Goal: Book appointment/travel/reservation

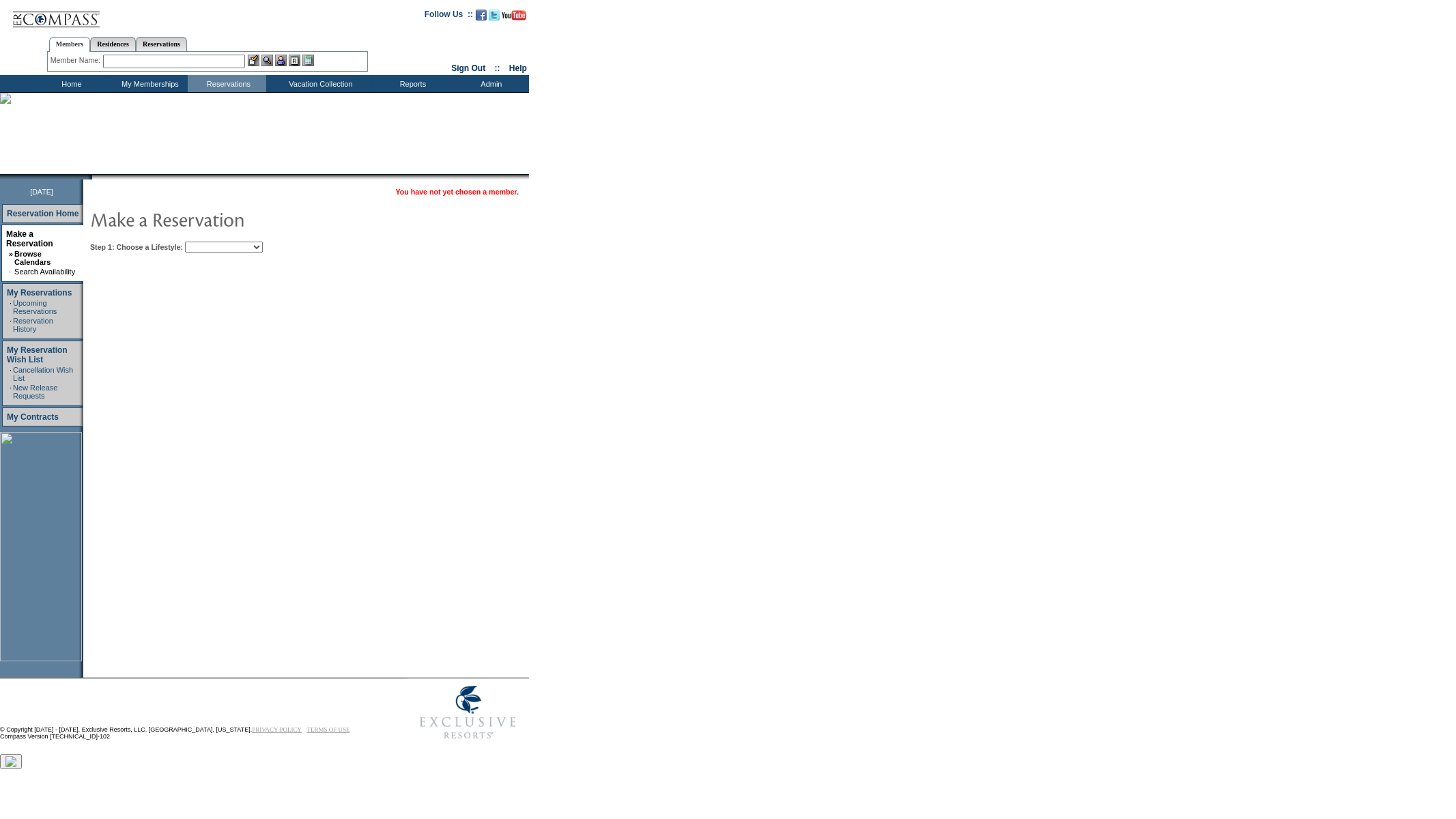
click at [244, 246] on select "Beach Leisure Metropolitan Mountain OIAL for Adventure OIAL for Couples OIAL fo…" at bounding box center [223, 247] width 77 height 11
select select "Beach"
click at [209, 242] on select "Beach Leisure Metropolitan Mountain OIAL for Adventure OIAL for Couples OIAL fo…" at bounding box center [223, 247] width 77 height 11
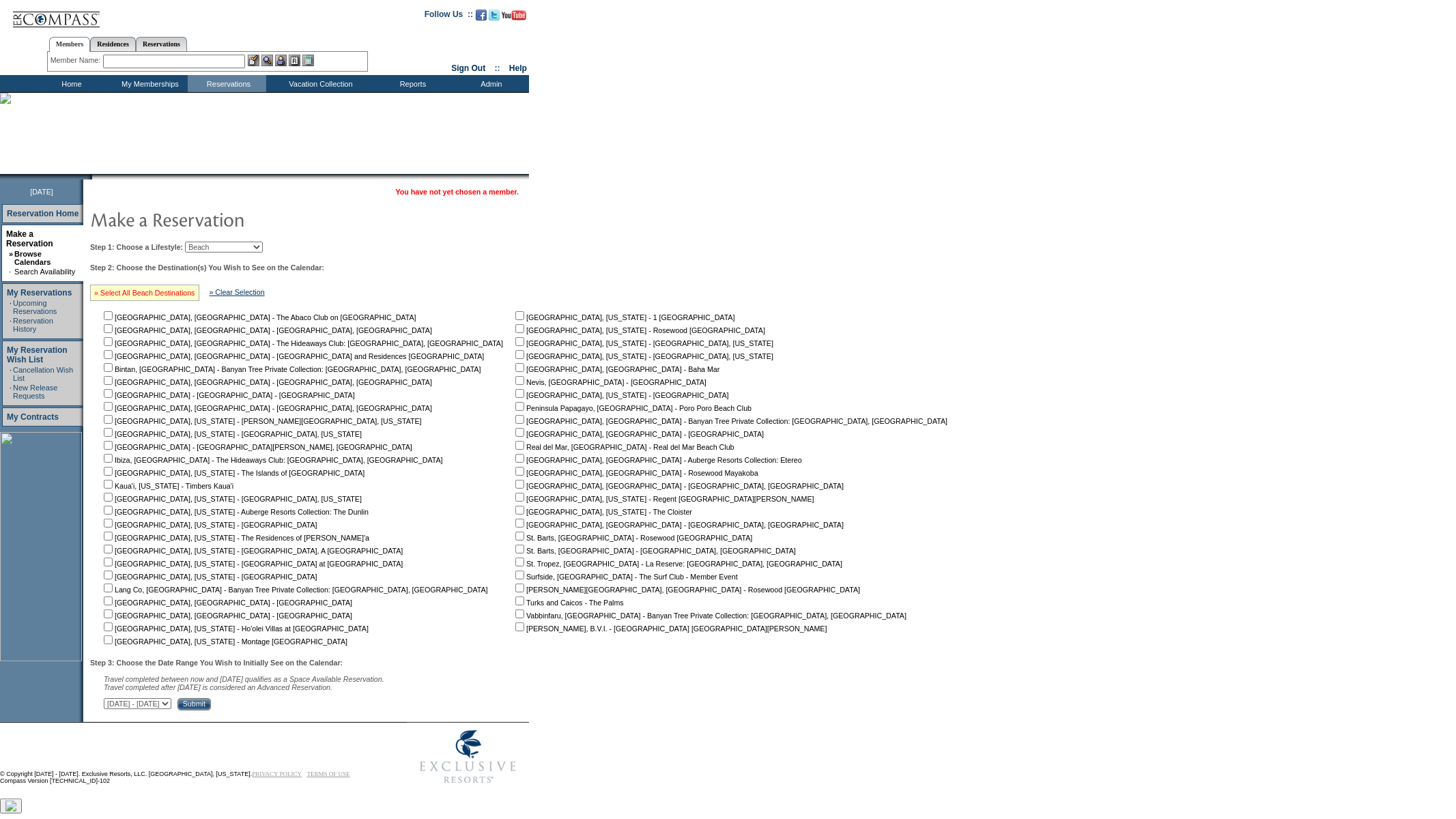
click at [167, 294] on link "» Select All Beach Destinations" at bounding box center [144, 292] width 101 height 8
checkbox input "true"
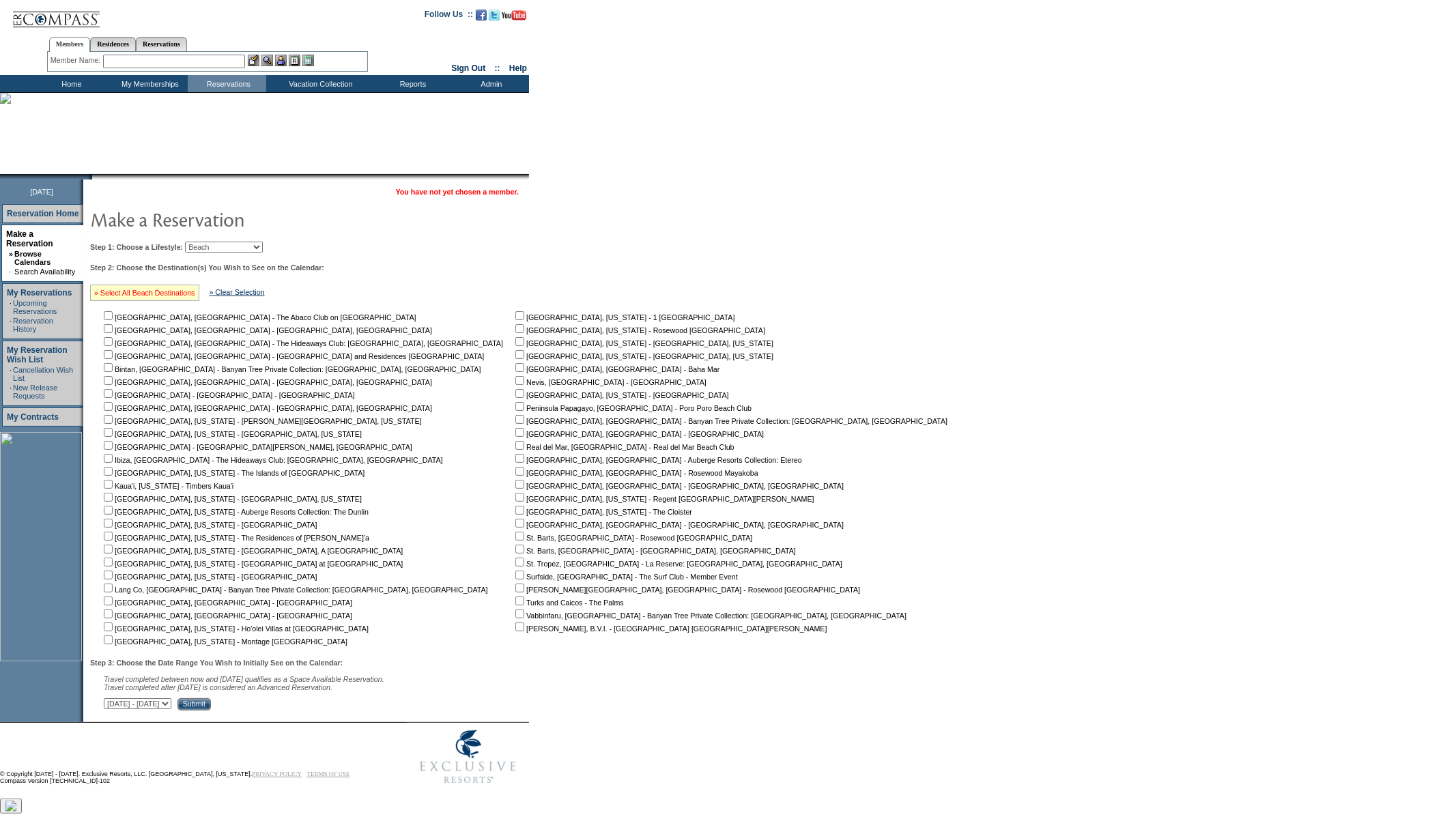
checkbox input "true"
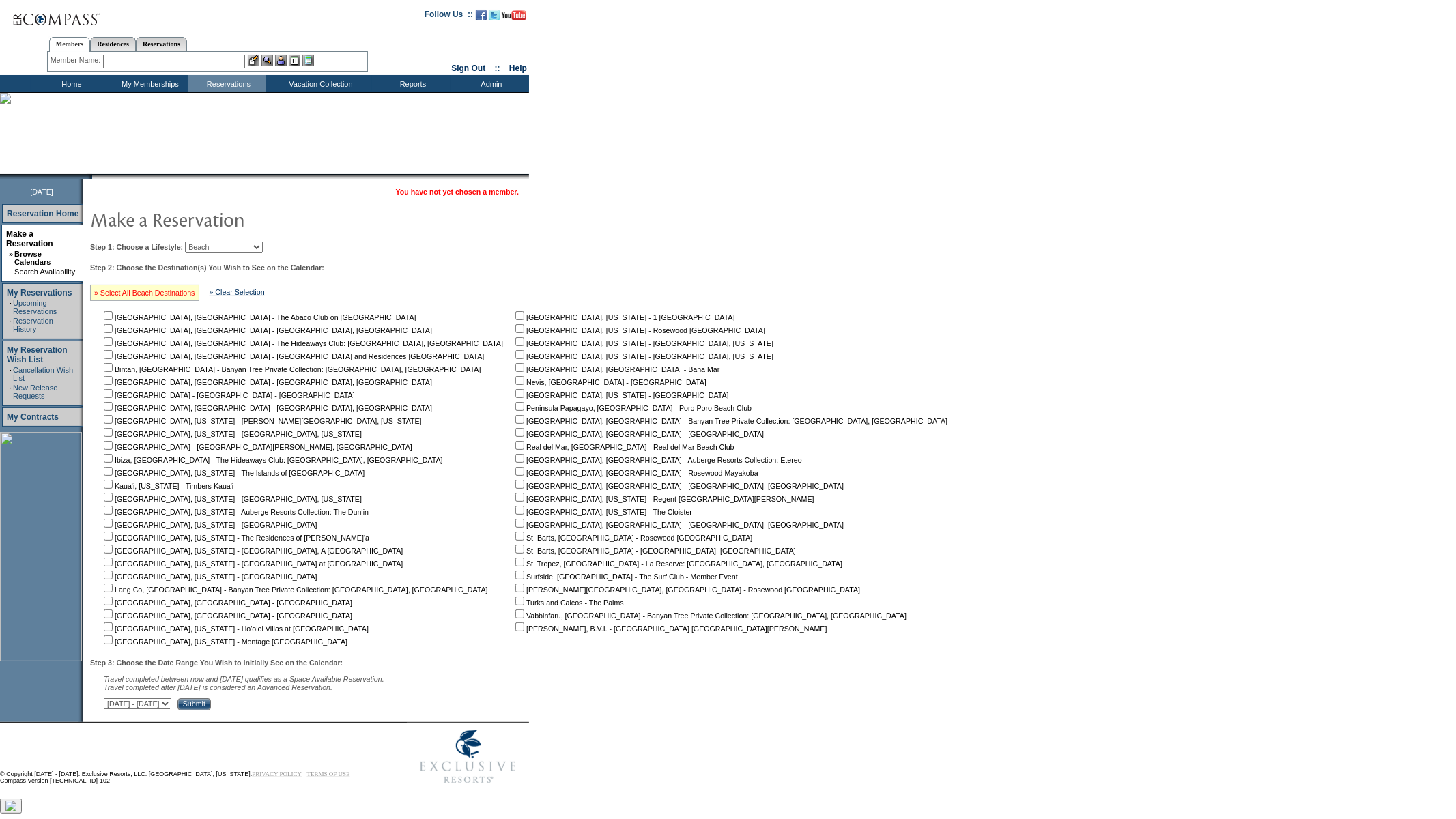
checkbox input "true"
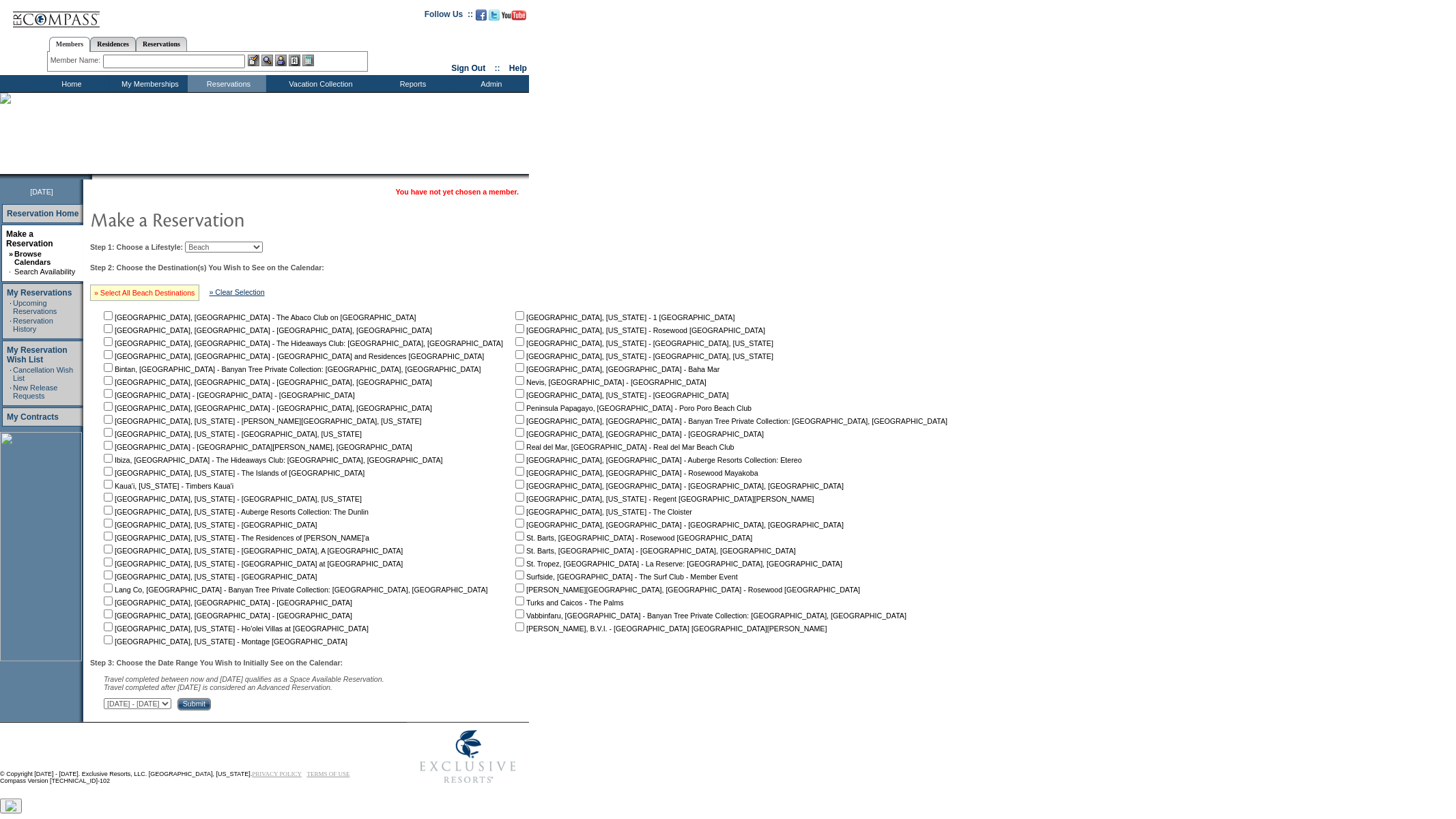
checkbox input "true"
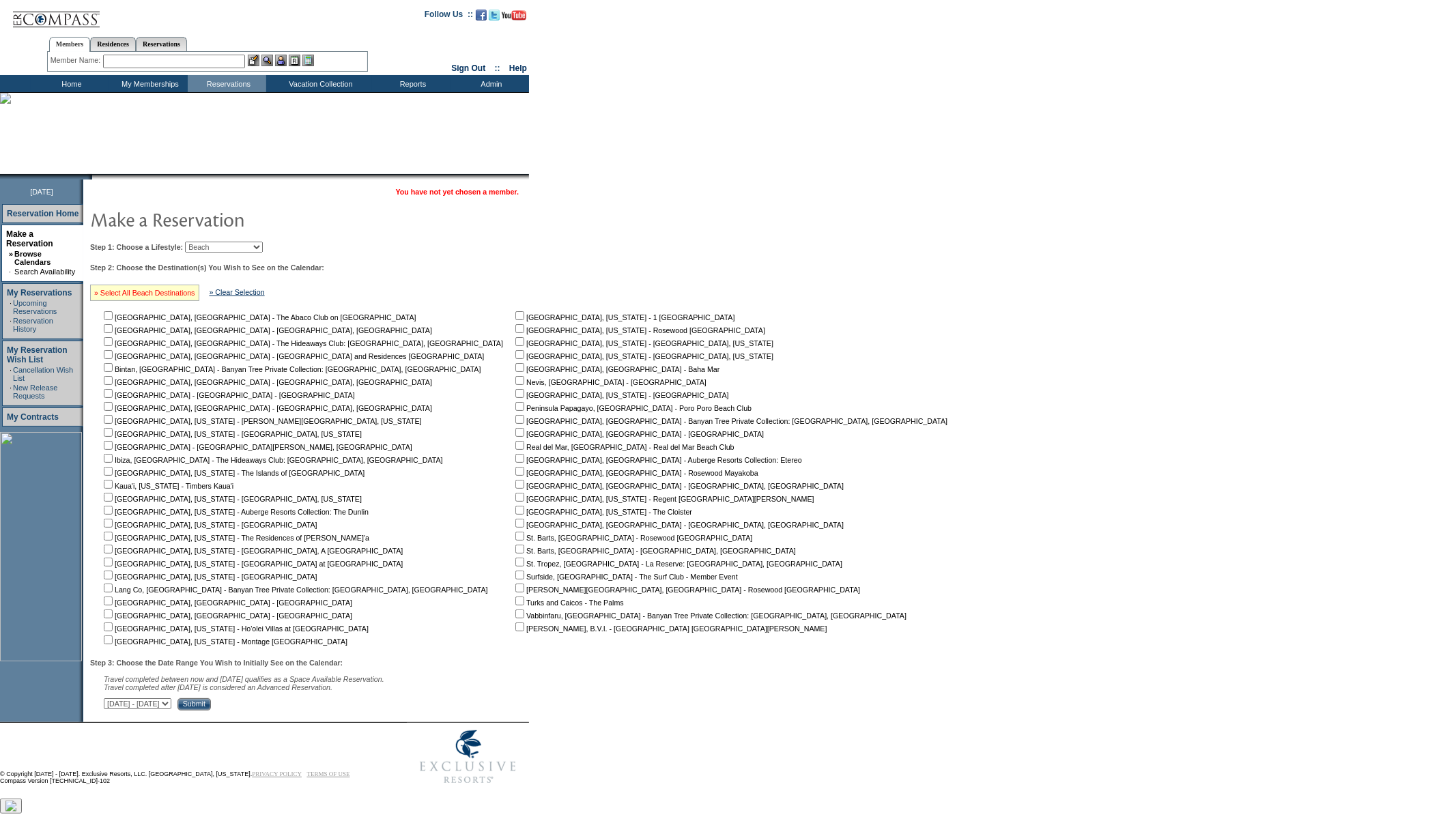
checkbox input "true"
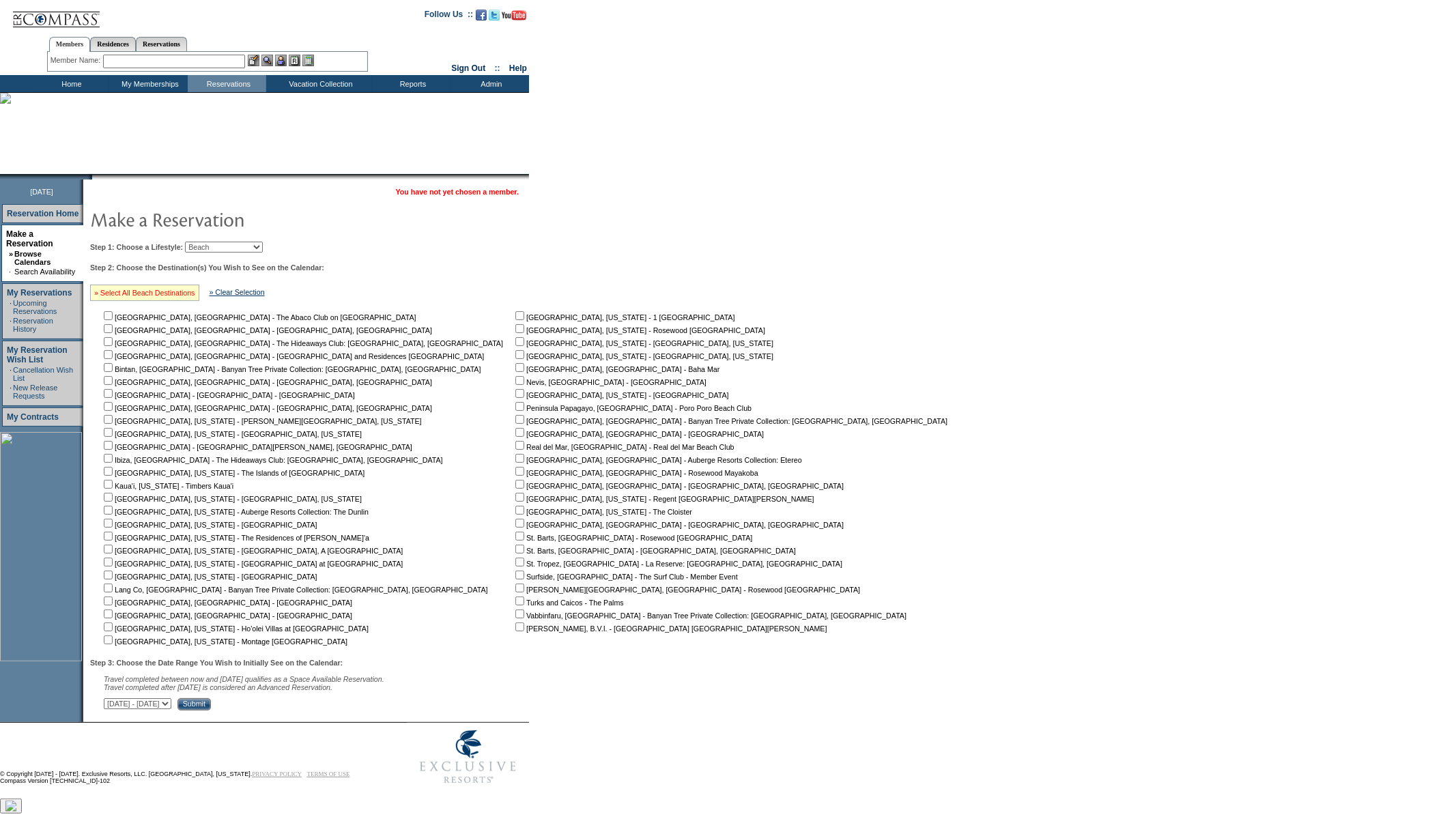
checkbox input "true"
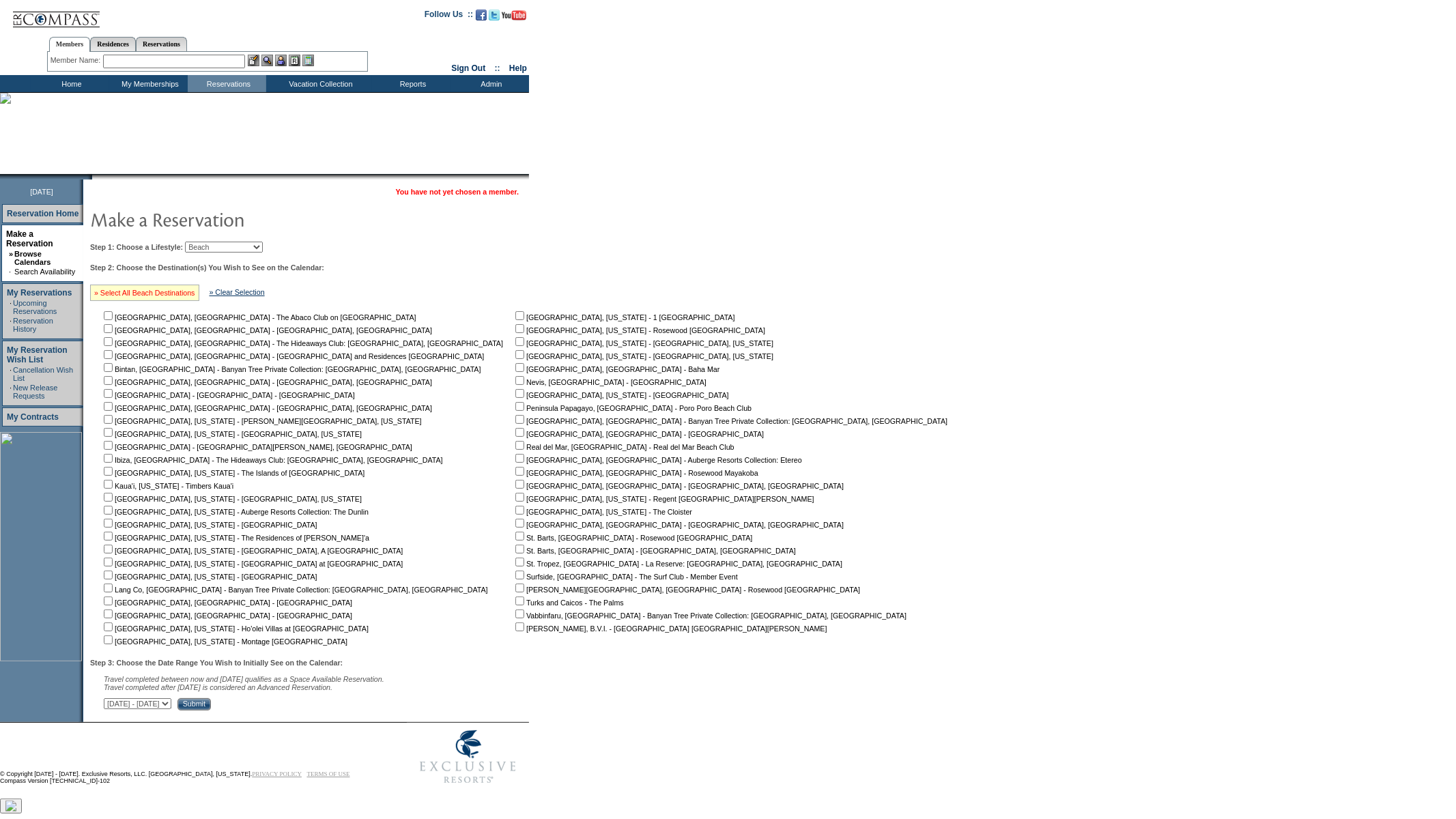
checkbox input "true"
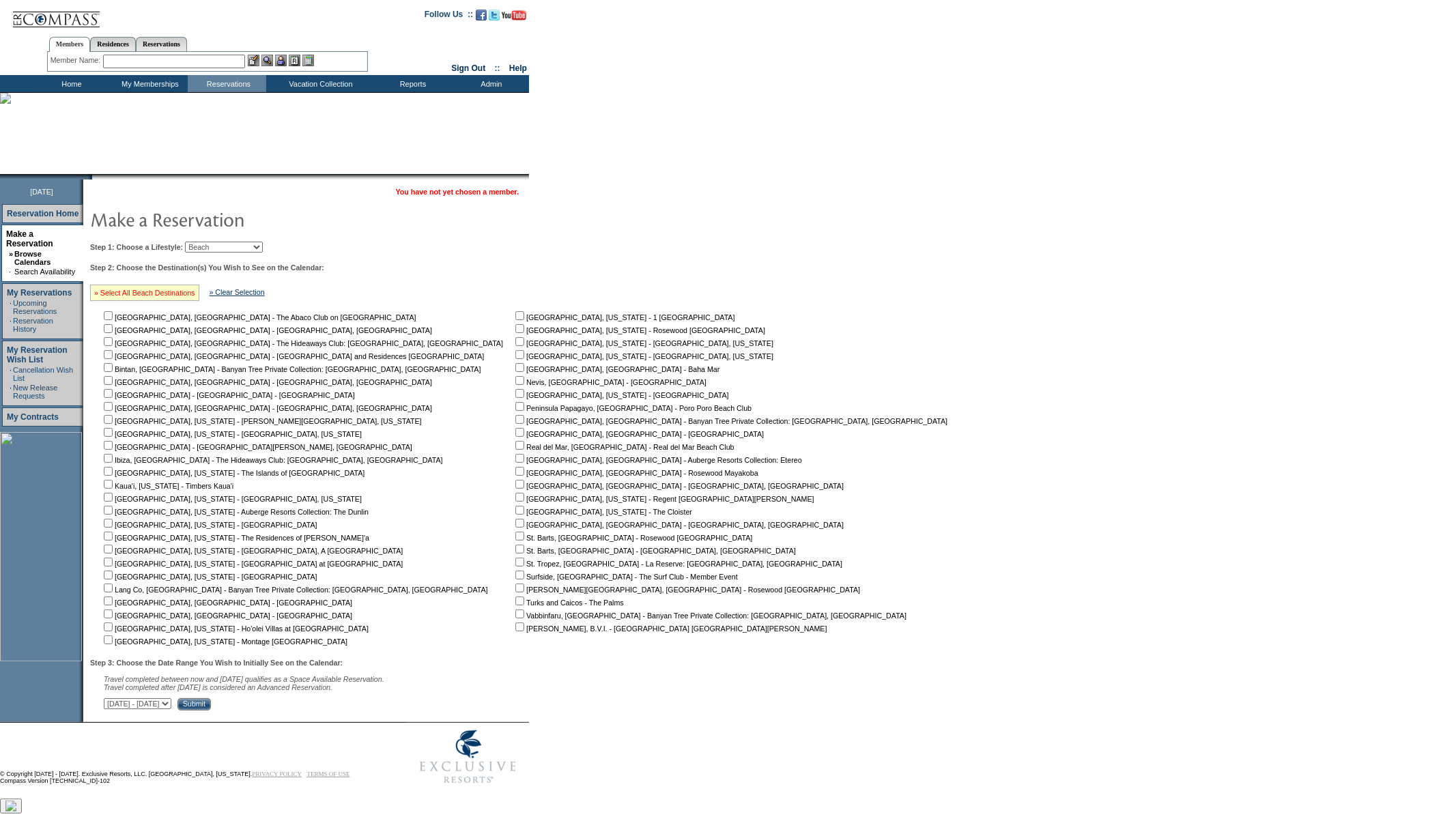
checkbox input "true"
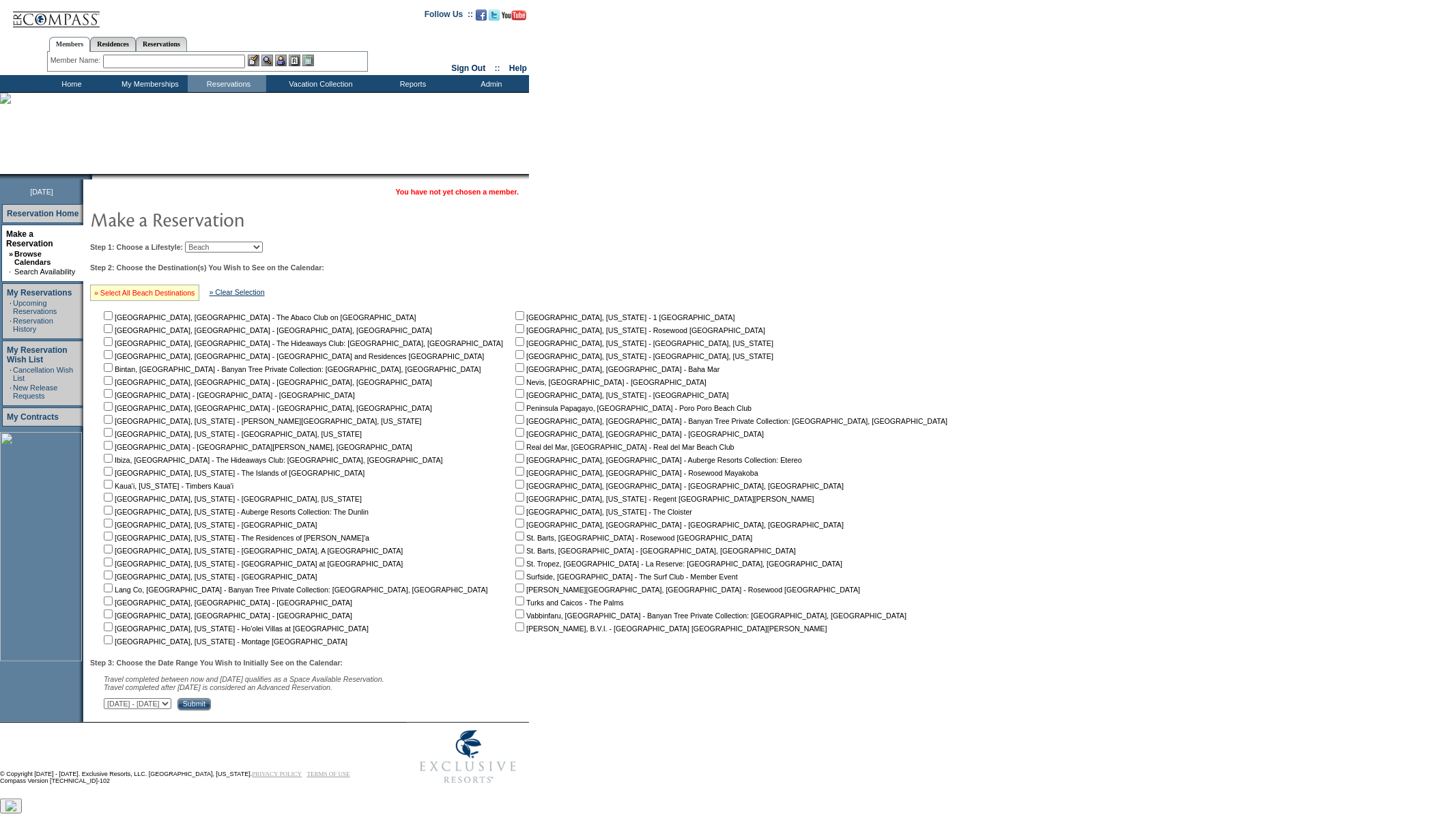
checkbox input "true"
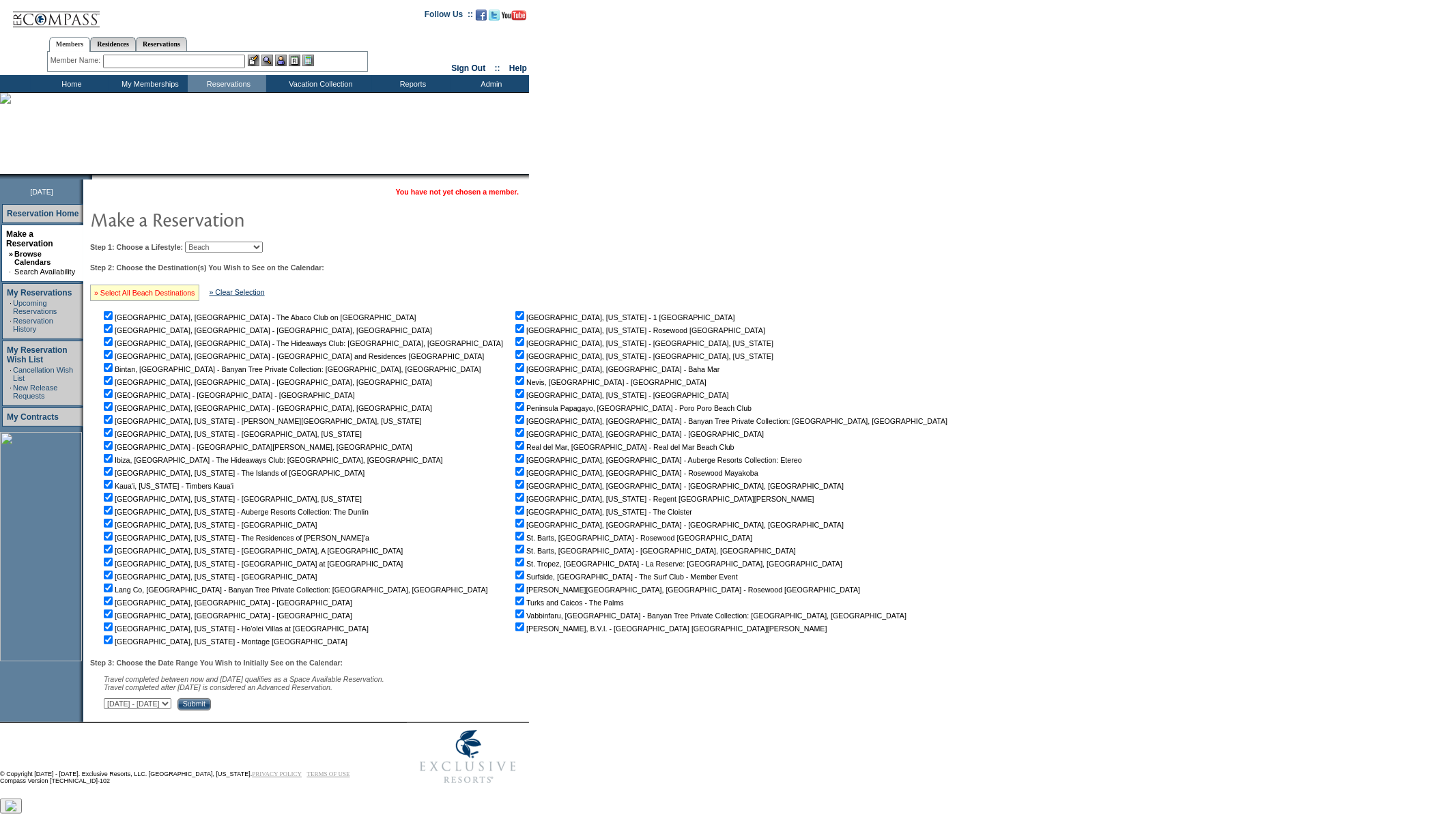
checkbox input "true"
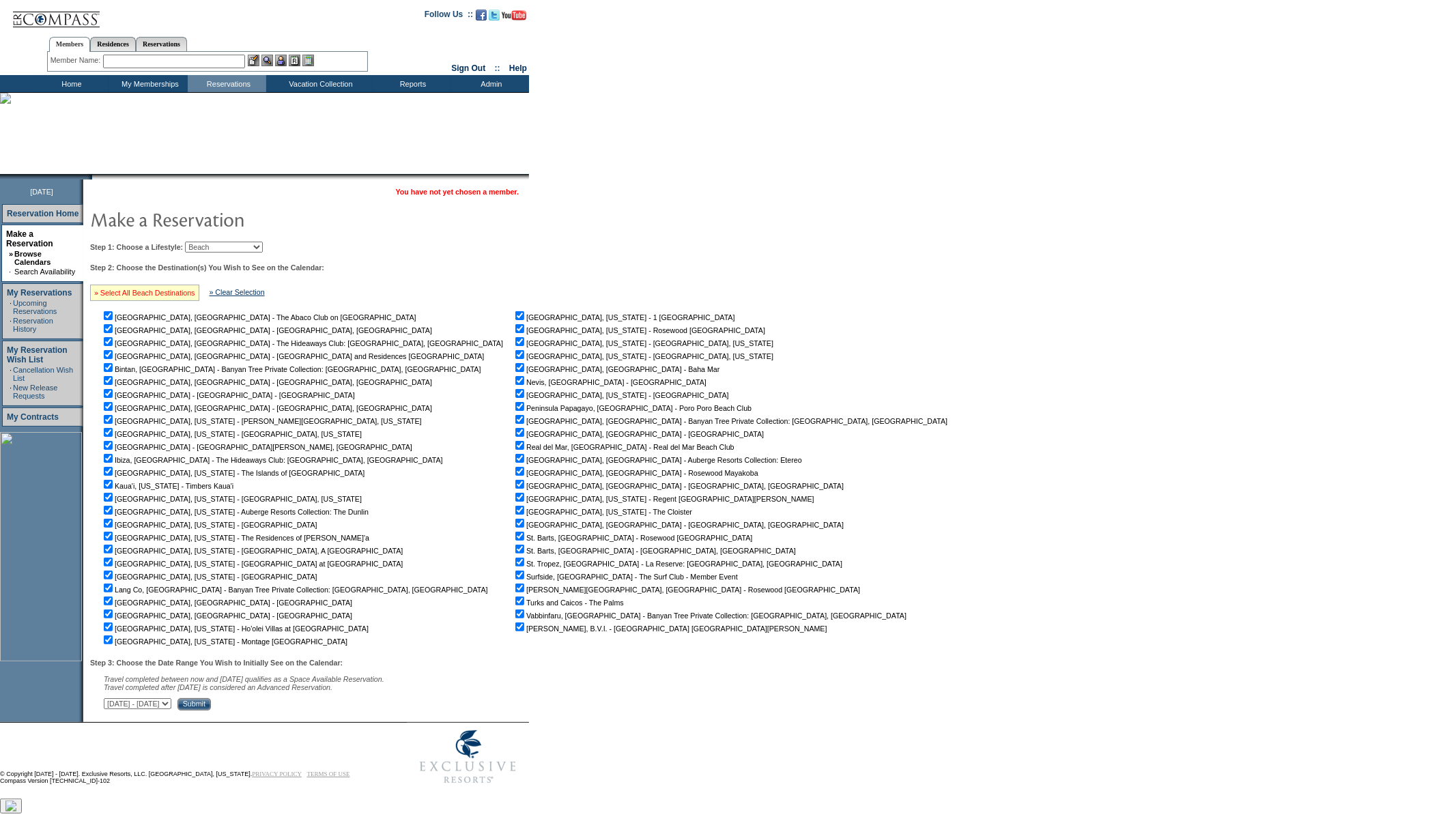
checkbox input "true"
click at [211, 706] on input "Submit" at bounding box center [194, 705] width 33 height 12
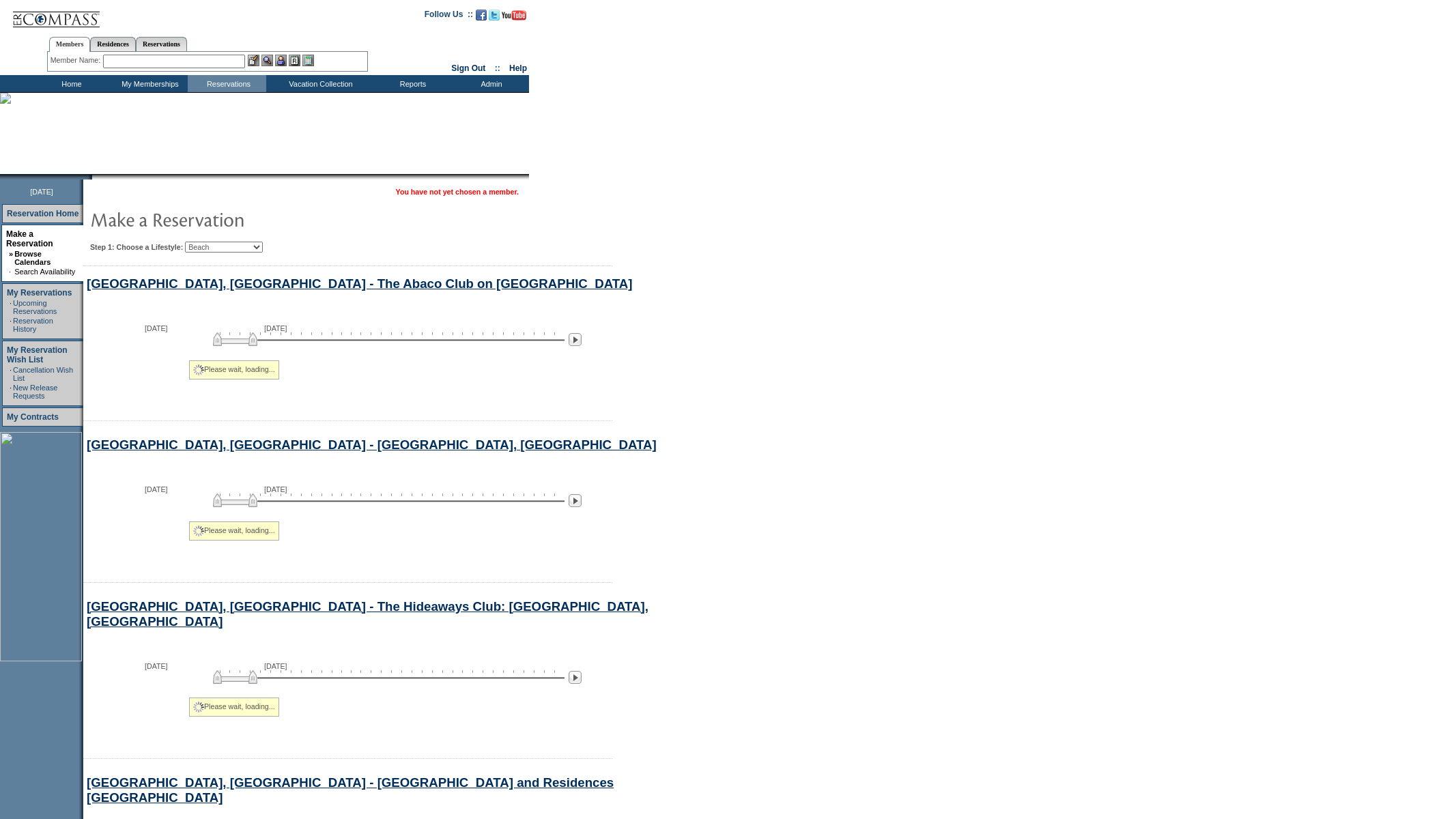
scroll to position [261, 0]
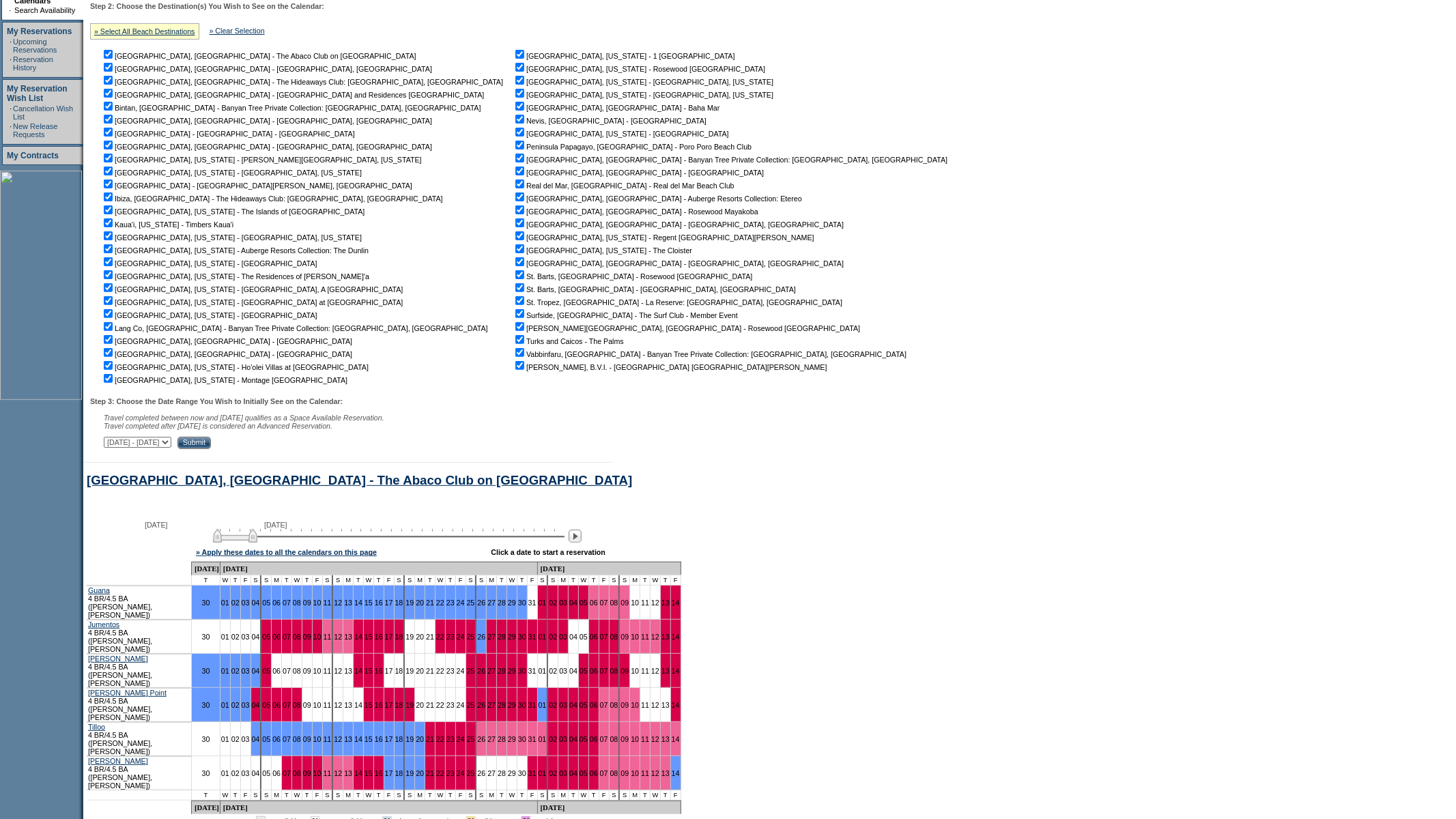
click at [172, 444] on select "[DATE] - [DATE] [DATE] - [DATE] [DATE] - [DATE] [DATE] - [DATE] [DATE] - [DATE]…" at bounding box center [137, 442] width 68 height 11
select select "[DATE]|[DATE]"
click at [111, 438] on select "[DATE] - [DATE] [DATE] - [DATE] [DATE] - [DATE] [DATE] - [DATE] [DATE] - [DATE]…" at bounding box center [137, 442] width 68 height 11
click at [211, 446] on input "Submit" at bounding box center [194, 443] width 33 height 12
